Goal: Find specific page/section: Find specific page/section

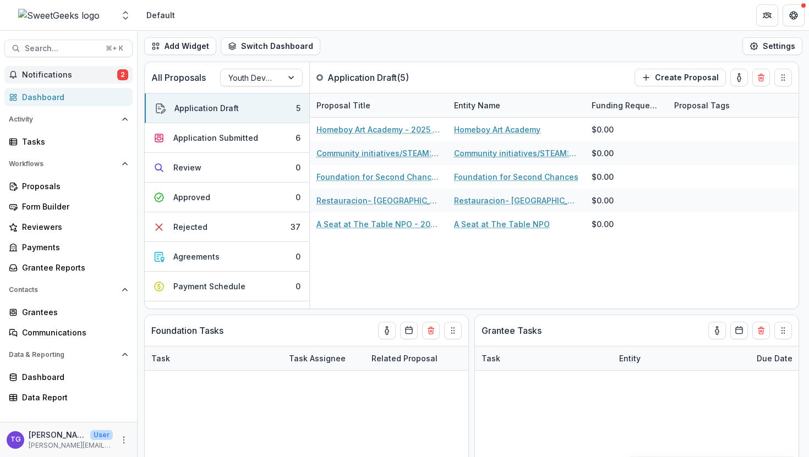
click at [107, 76] on span "Notifications" at bounding box center [69, 74] width 95 height 9
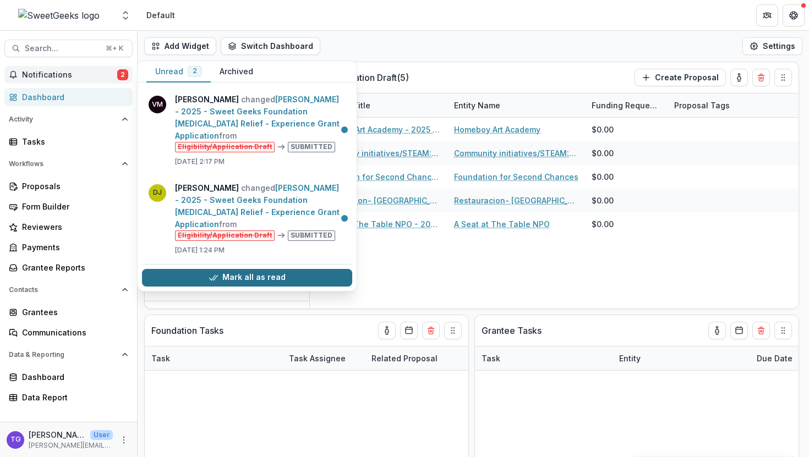
click at [226, 269] on button "Mark all as read" at bounding box center [247, 278] width 210 height 18
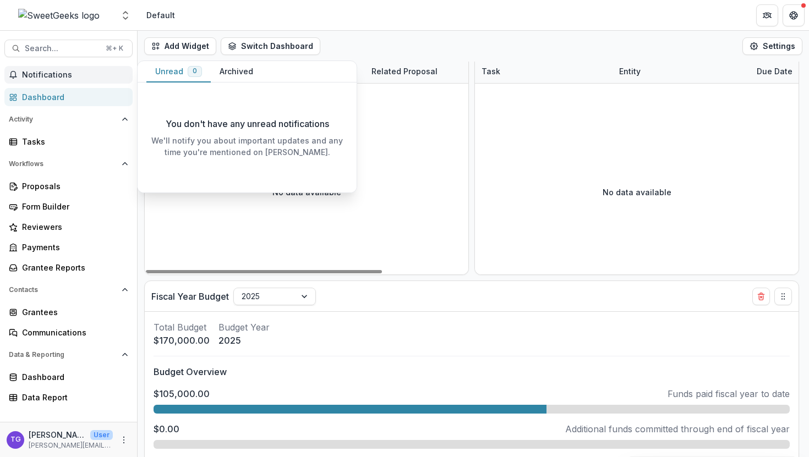
scroll to position [292, 0]
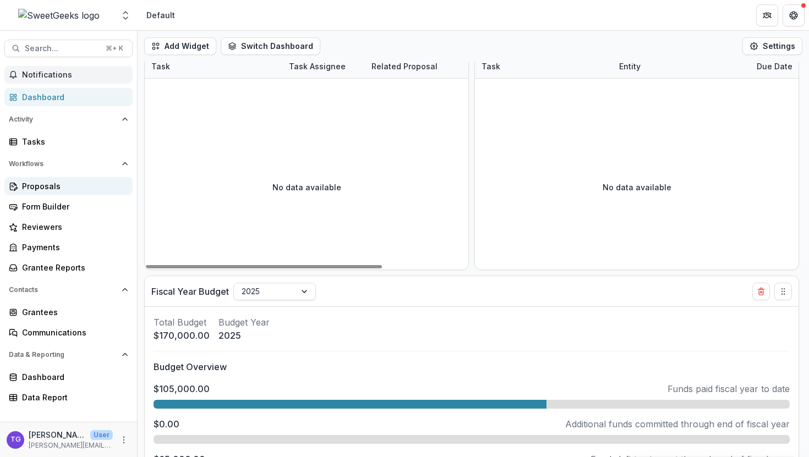
click at [37, 185] on div "Proposals" at bounding box center [73, 186] width 102 height 12
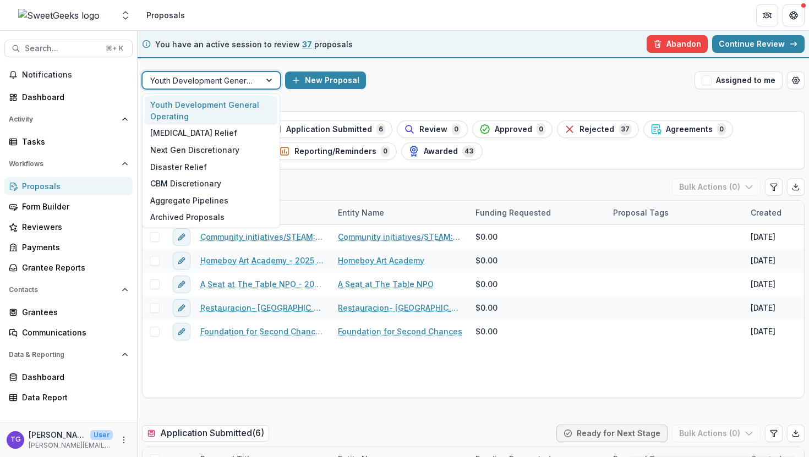
click at [270, 80] on div at bounding box center [270, 80] width 20 height 17
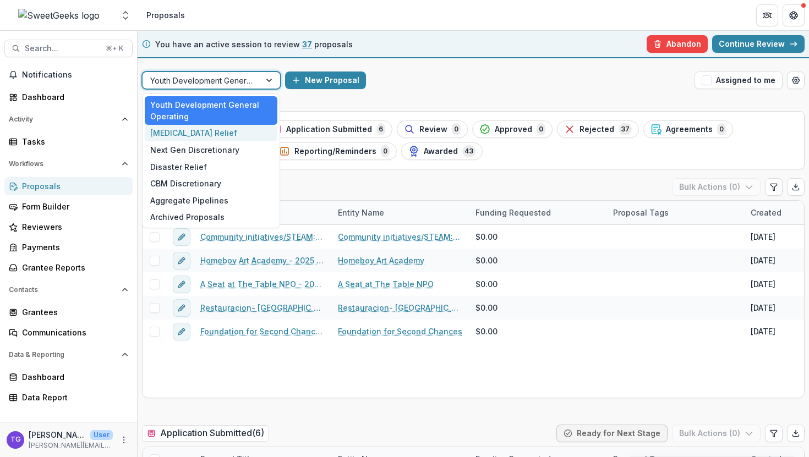
click at [249, 138] on div "[MEDICAL_DATA] Relief" at bounding box center [211, 133] width 133 height 17
